Goal: Check status: Check status

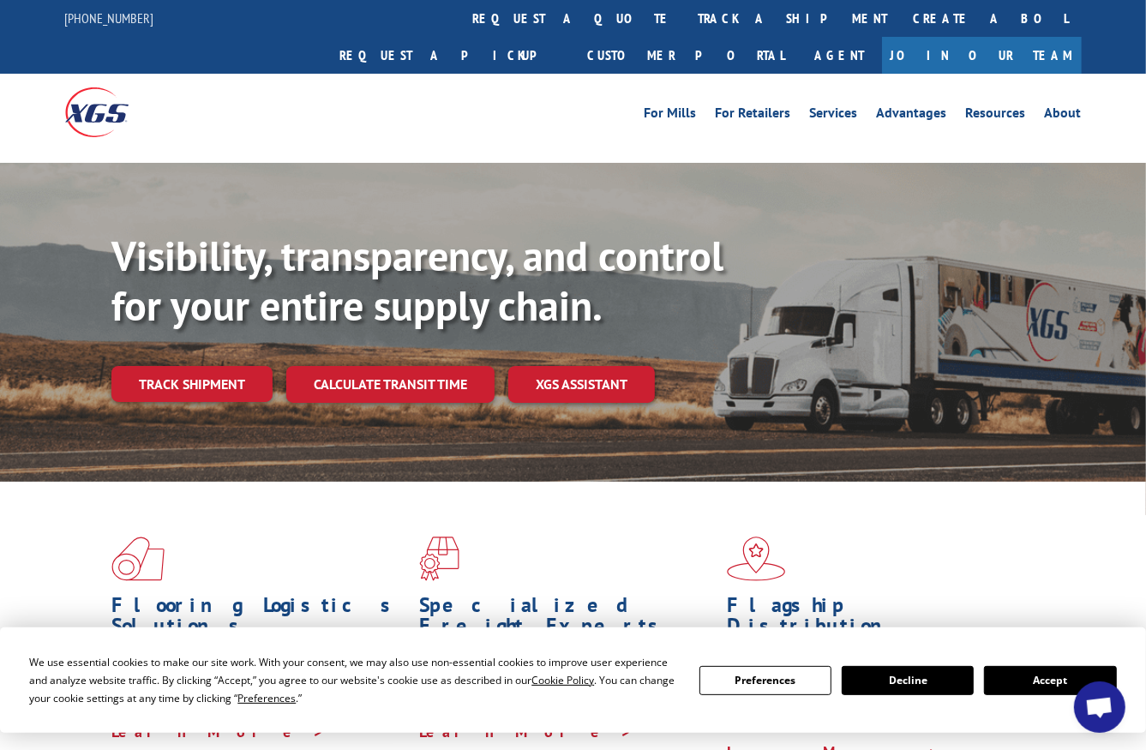
scroll to position [1427, 0]
click at [686, 7] on link "track a shipment" at bounding box center [793, 18] width 215 height 37
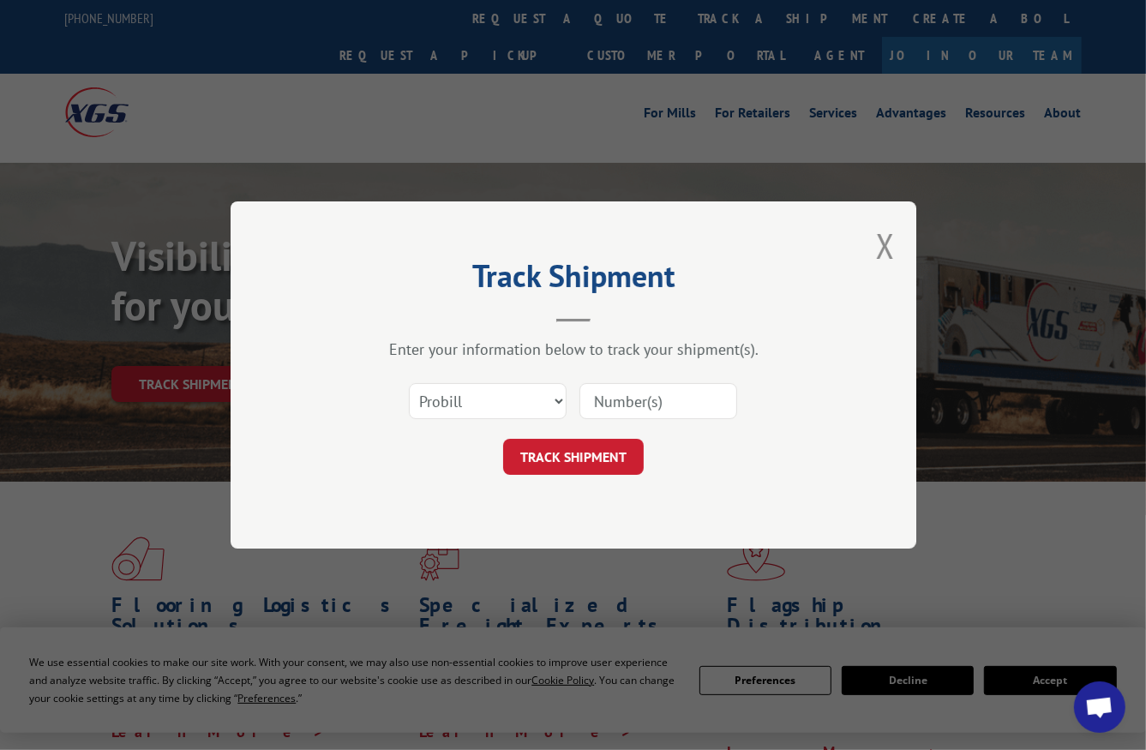
click at [604, 388] on input at bounding box center [658, 401] width 158 height 36
paste input "17687473"
type input "17687473"
click at [596, 454] on button "TRACK SHIPMENT" at bounding box center [573, 457] width 141 height 36
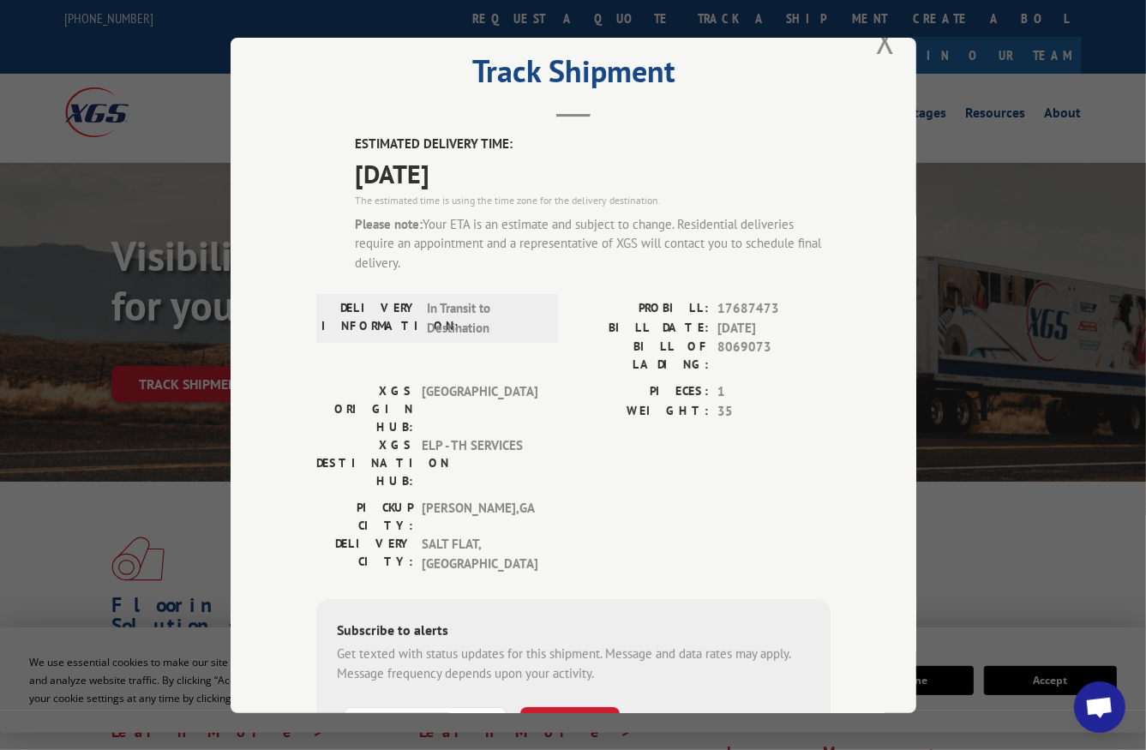
scroll to position [0, 0]
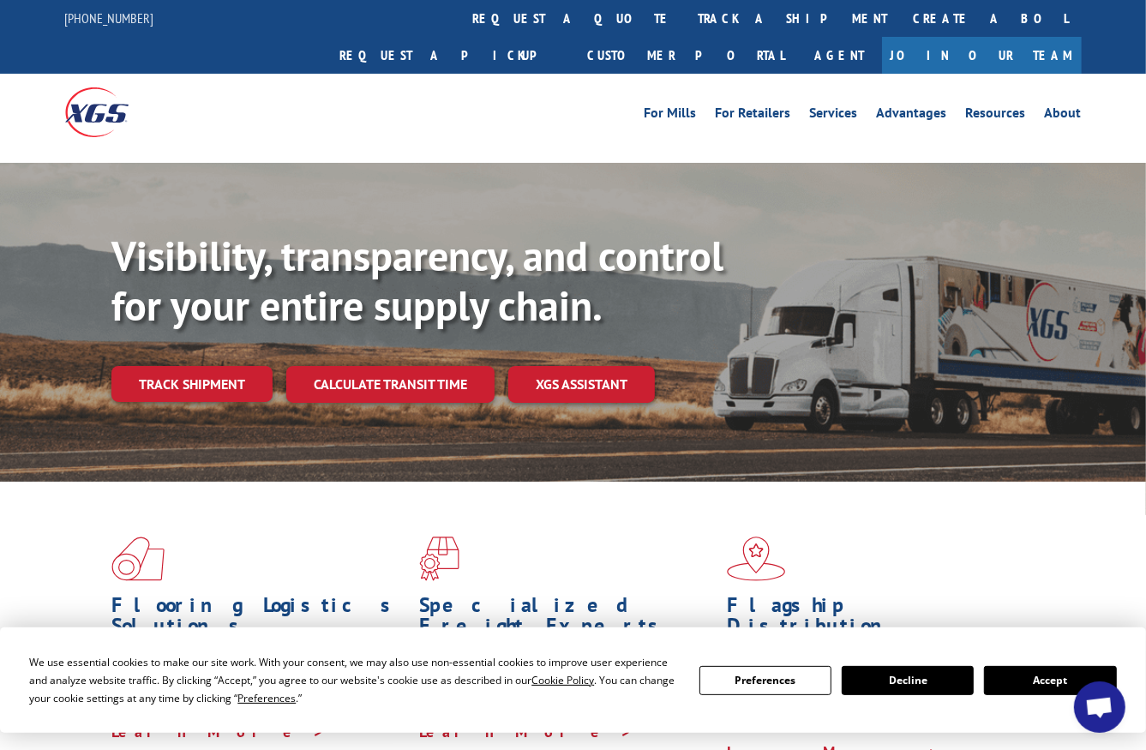
scroll to position [1427, 0]
drag, startPoint x: 509, startPoint y: 13, endPoint x: 514, endPoint y: 24, distance: 12.3
click at [686, 13] on link "track a shipment" at bounding box center [793, 18] width 215 height 37
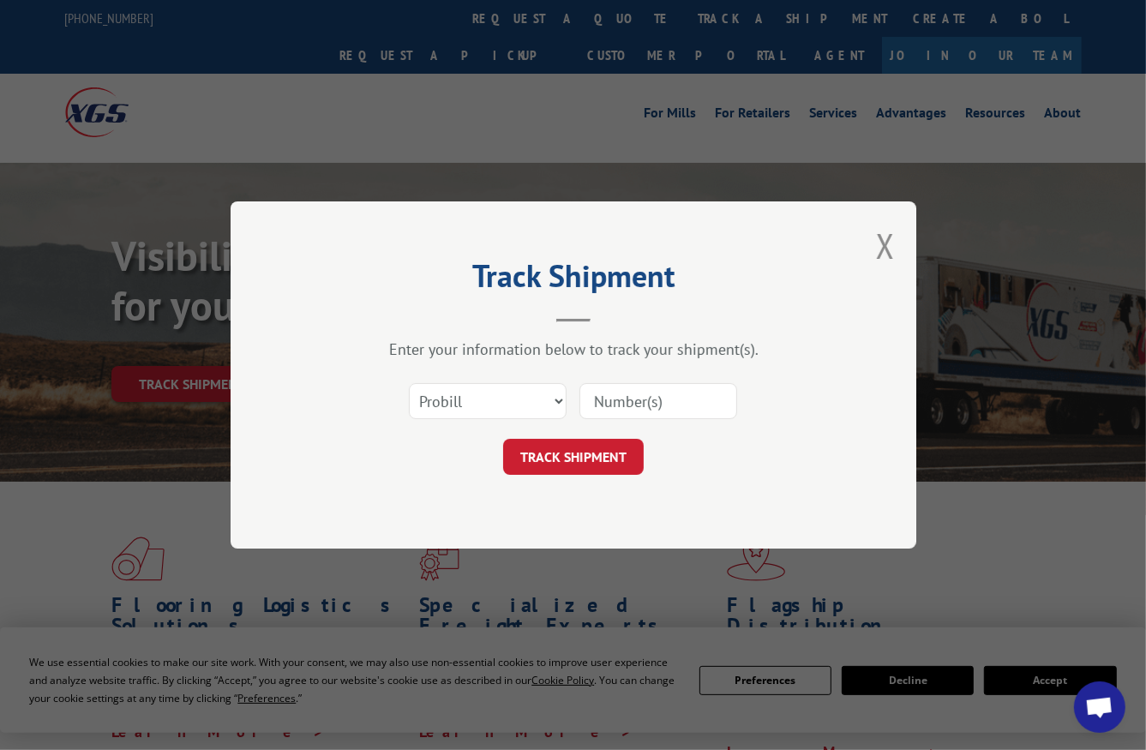
click at [640, 399] on input at bounding box center [658, 401] width 158 height 36
paste input "9042626"
type input "9042626"
click at [582, 457] on button "TRACK SHIPMENT" at bounding box center [573, 457] width 141 height 36
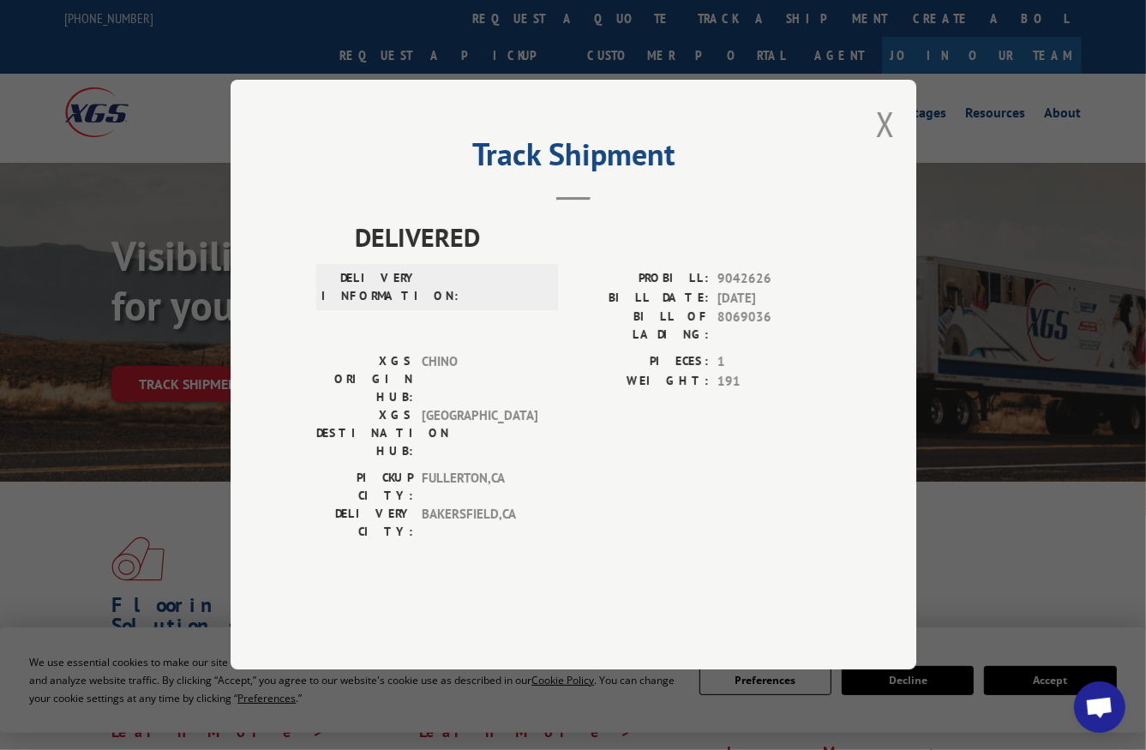
drag, startPoint x: 882, startPoint y: 176, endPoint x: 696, endPoint y: 119, distance: 194.4
click at [882, 147] on button "Close modal" at bounding box center [885, 123] width 19 height 45
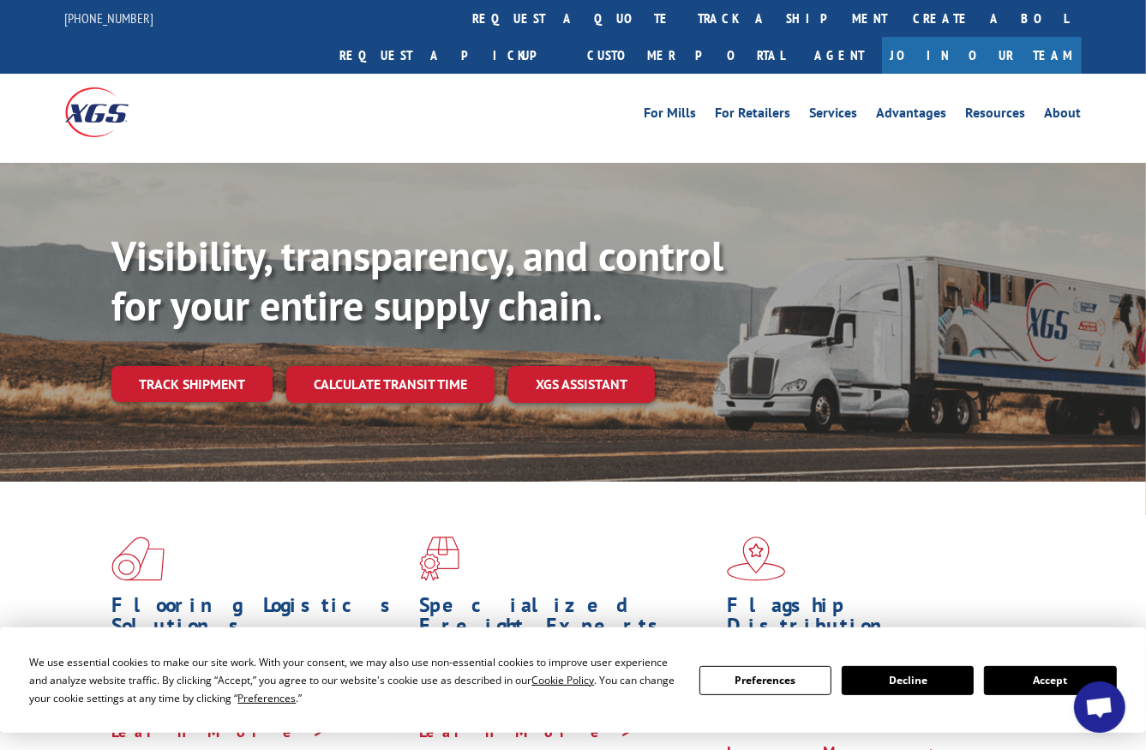
click at [686, 21] on link "track a shipment" at bounding box center [793, 18] width 215 height 37
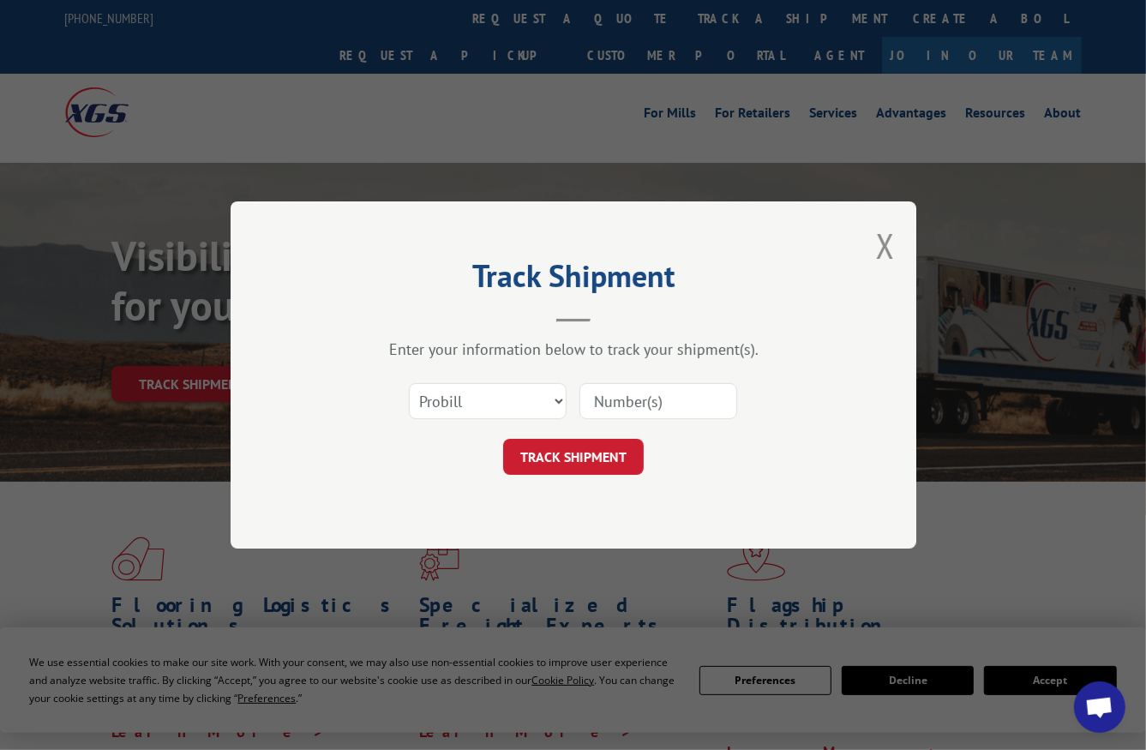
drag, startPoint x: 652, startPoint y: 405, endPoint x: 643, endPoint y: 405, distance: 9.5
click at [652, 405] on input at bounding box center [658, 401] width 158 height 36
paste input "17666771"
type input "17666771"
click at [586, 447] on button "TRACK SHIPMENT" at bounding box center [573, 457] width 141 height 36
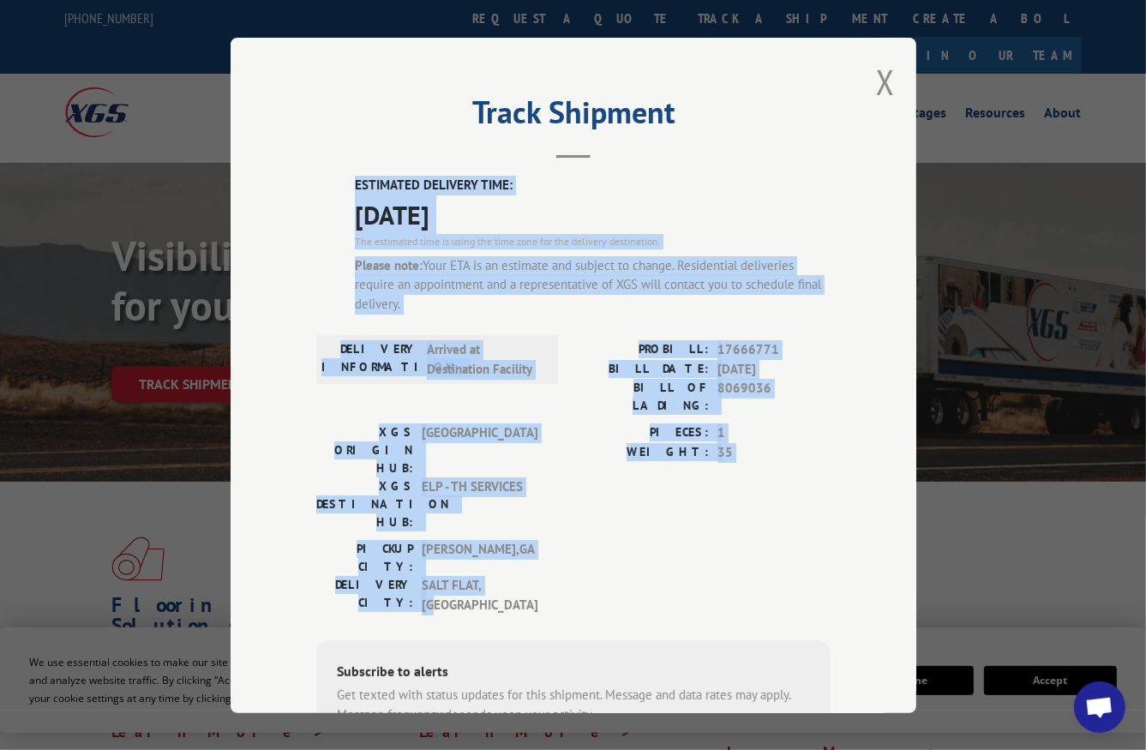
drag, startPoint x: 343, startPoint y: 174, endPoint x: 574, endPoint y: 510, distance: 408.0
click at [574, 510] on div "ESTIMATED DELIVERY TIME: 10/10/2025 The estimated time is using the time zone f…" at bounding box center [573, 525] width 514 height 698
click at [577, 540] on div "PICKUP CITY: DALTON , GA DELIVERY CITY: SALT FLAT , TX" at bounding box center [573, 581] width 514 height 83
drag, startPoint x: 623, startPoint y: 503, endPoint x: 345, endPoint y: 171, distance: 433.3
click at [345, 165] on div "Track Shipment ESTIMATED DELIVERY TIME: 10/10/2025 The estimated time is using …" at bounding box center [574, 376] width 686 height 676
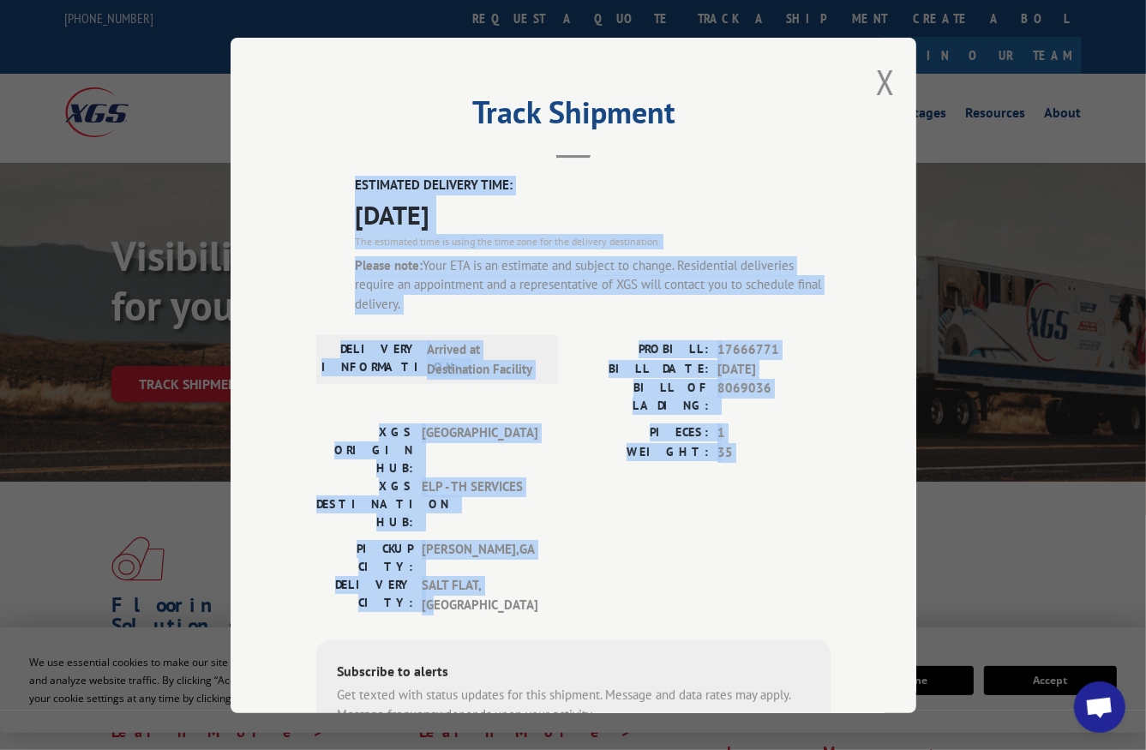
click at [337, 185] on div "ESTIMATED DELIVERY TIME: 10/10/2025 The estimated time is using the time zone f…" at bounding box center [573, 525] width 514 height 698
drag, startPoint x: 336, startPoint y: 177, endPoint x: 549, endPoint y: 495, distance: 382.3
click at [549, 495] on div "ESTIMATED DELIVERY TIME: 10/10/2025 The estimated time is using the time zone f…" at bounding box center [573, 525] width 514 height 698
